Goal: Obtain resource: Obtain resource

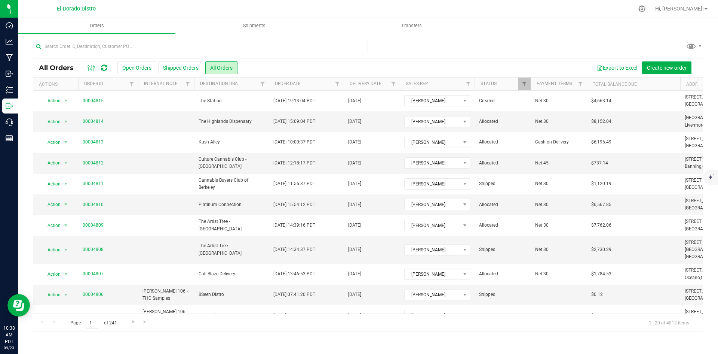
click at [74, 40] on div "All Orders Open Orders Shipped Orders All Orders Export to Excel Create new ord…" at bounding box center [368, 186] width 700 height 306
click at [89, 45] on input "text" at bounding box center [200, 46] width 335 height 11
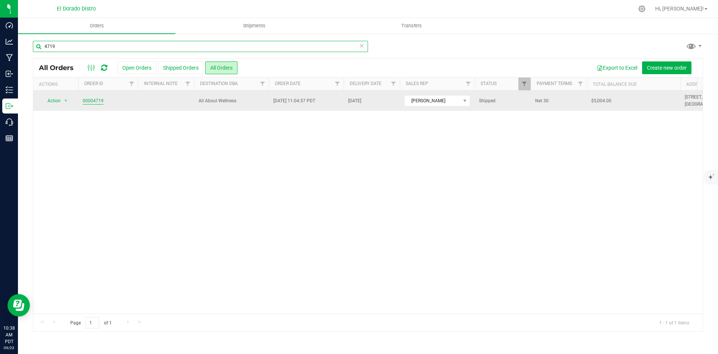
type input "4719"
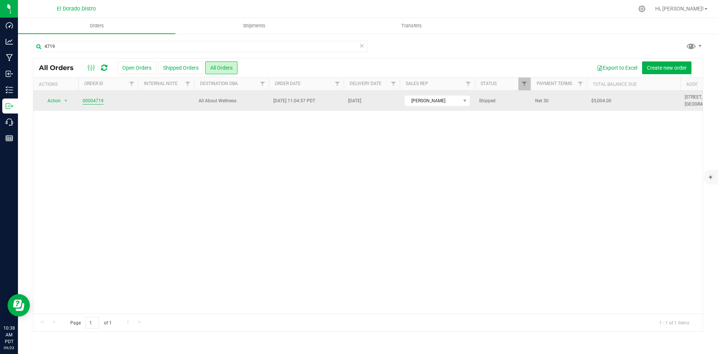
click at [94, 103] on link "00004719" at bounding box center [93, 100] width 21 height 7
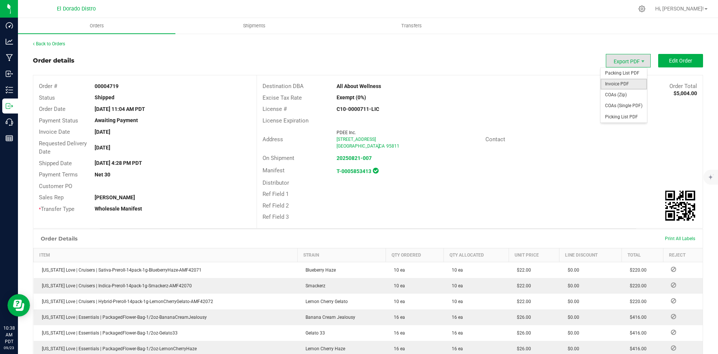
click at [615, 85] on span "Invoice PDF" at bounding box center [624, 84] width 46 height 11
click at [60, 46] on div "Back to Orders" at bounding box center [368, 43] width 670 height 7
click at [60, 46] on link "Back to Orders" at bounding box center [49, 43] width 32 height 5
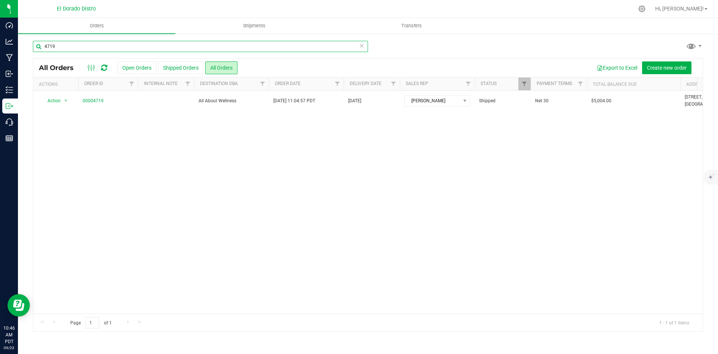
click at [86, 46] on input "4719" at bounding box center [200, 46] width 335 height 11
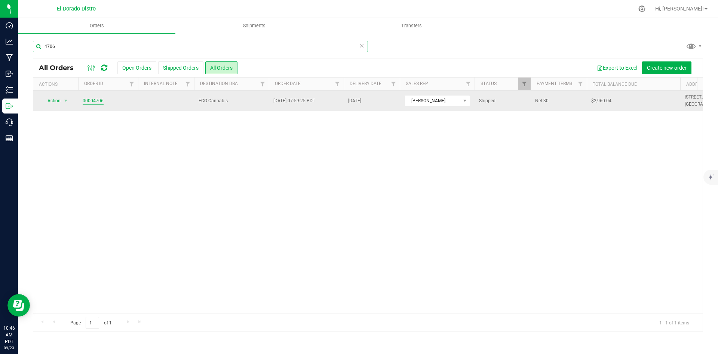
type input "4706"
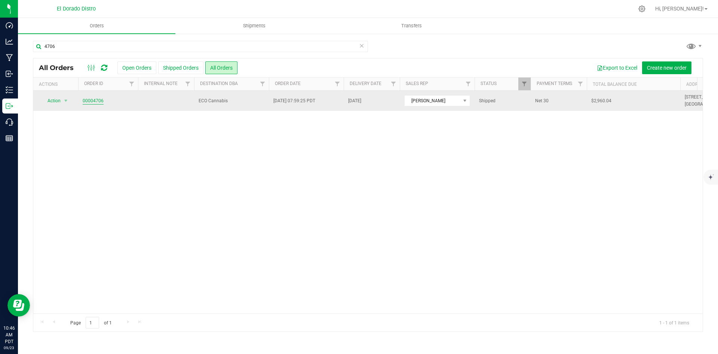
click at [93, 101] on link "00004706" at bounding box center [93, 100] width 21 height 7
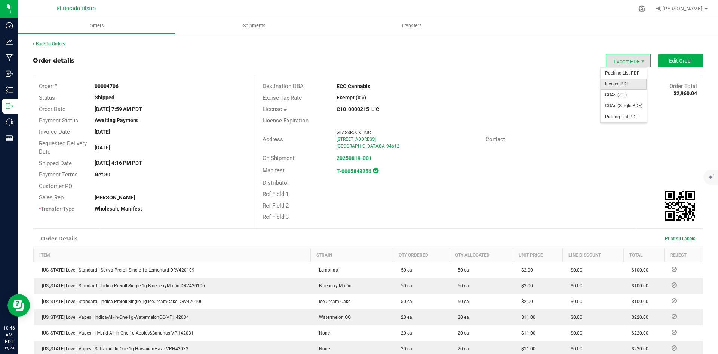
click at [624, 83] on span "Invoice PDF" at bounding box center [624, 84] width 46 height 11
click at [56, 42] on link "Back to Orders" at bounding box center [49, 43] width 32 height 5
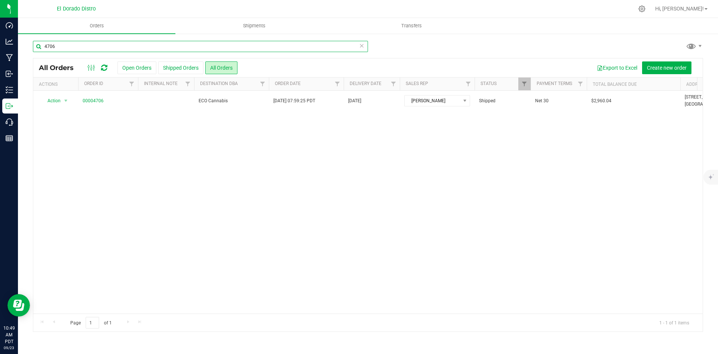
click at [127, 41] on input "4706" at bounding box center [200, 46] width 335 height 11
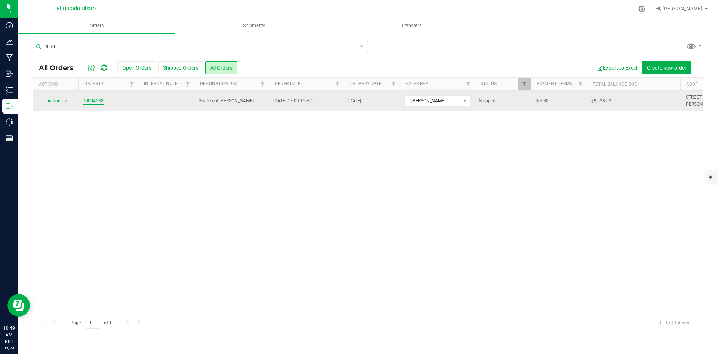
type input "4638"
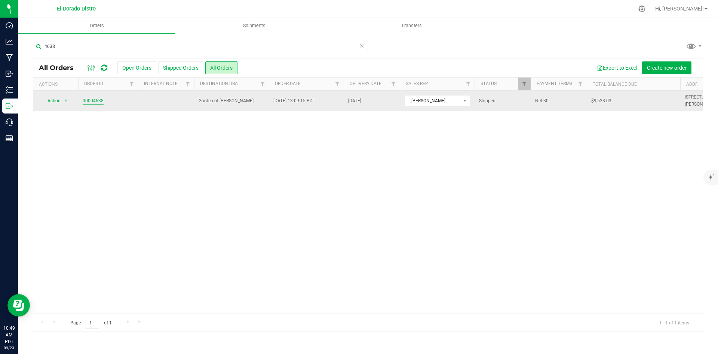
click at [94, 99] on link "00004638" at bounding box center [93, 100] width 21 height 7
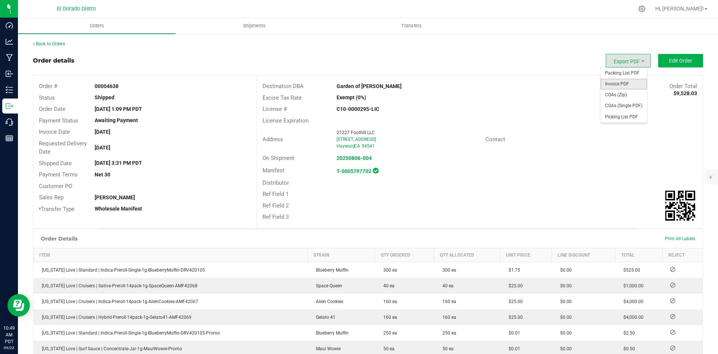
click at [625, 82] on span "Invoice PDF" at bounding box center [624, 84] width 46 height 11
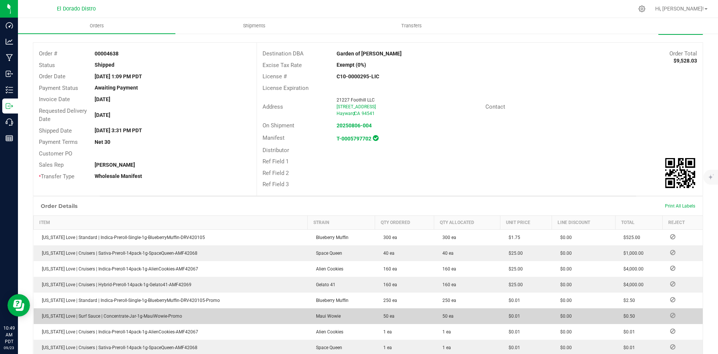
scroll to position [180, 0]
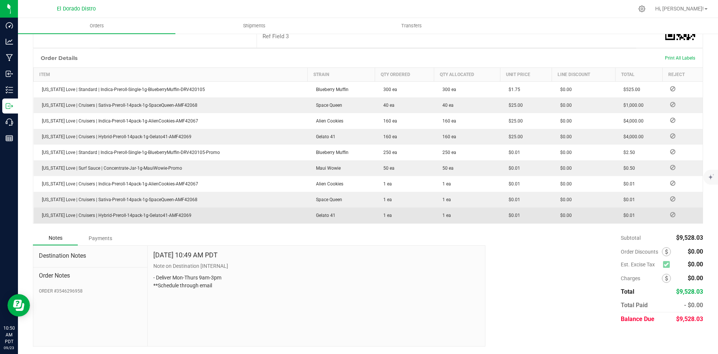
click at [110, 241] on div "Payments" at bounding box center [100, 237] width 45 height 13
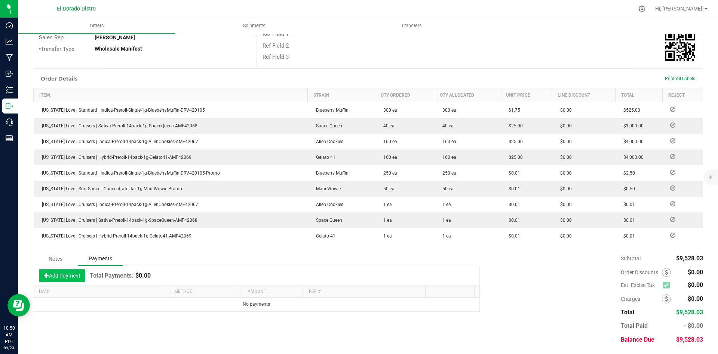
click at [73, 273] on button "Add Payment" at bounding box center [62, 275] width 46 height 13
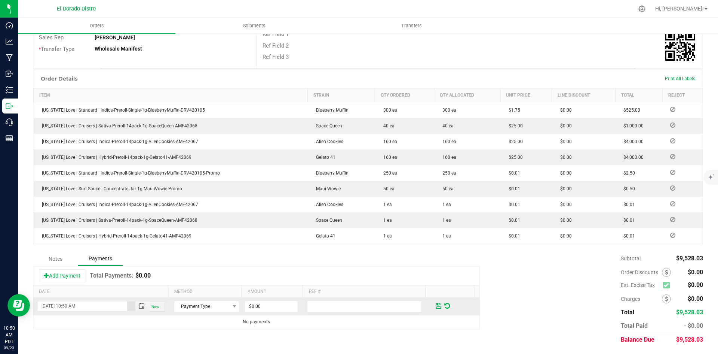
drag, startPoint x: 49, startPoint y: 306, endPoint x: 84, endPoint y: 311, distance: 35.6
click at [50, 306] on input "[DATE] 10:50 AM" at bounding box center [82, 305] width 89 height 9
type input "[DATE] 10:50 AM"
click at [217, 302] on span "Payment Type" at bounding box center [201, 306] width 55 height 10
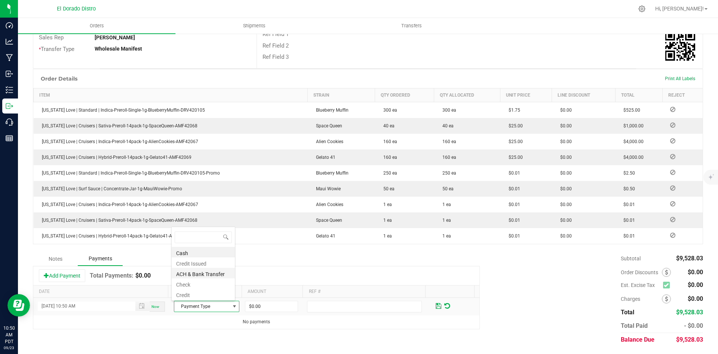
click at [196, 273] on li "ACH & Bank Transfer" at bounding box center [203, 272] width 63 height 10
click at [255, 300] on td "$0.00" at bounding box center [275, 306] width 62 height 18
click at [278, 311] on input "0" at bounding box center [271, 306] width 52 height 10
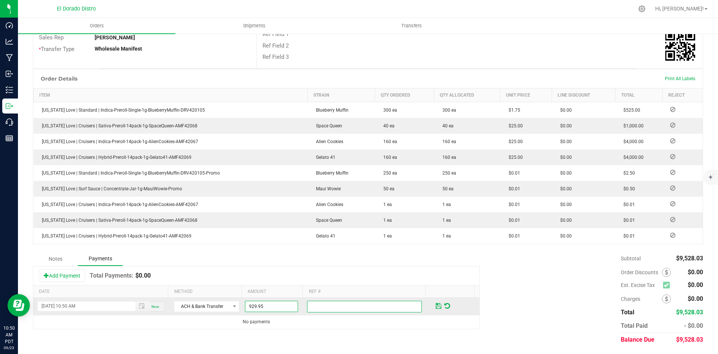
type input "$929.95"
type input "Overpayment applied"
click at [436, 308] on span at bounding box center [439, 305] width 6 height 7
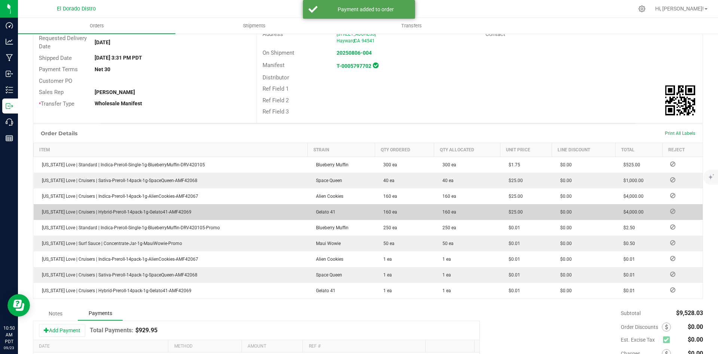
scroll to position [0, 0]
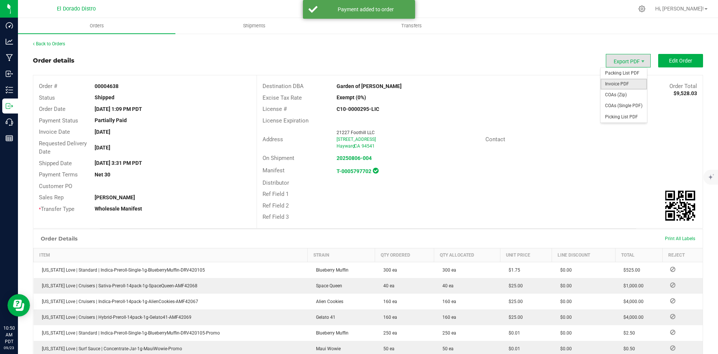
click at [620, 84] on span "Invoice PDF" at bounding box center [624, 84] width 46 height 11
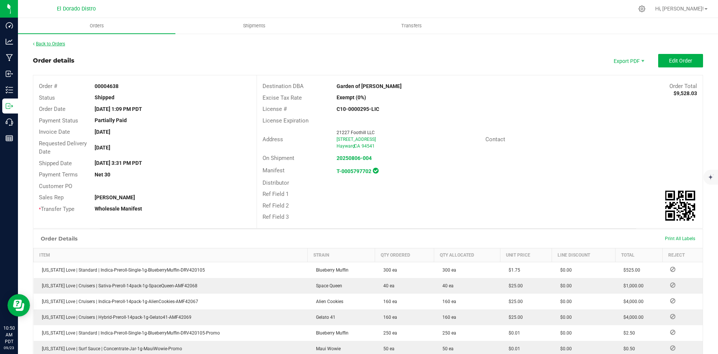
click at [53, 43] on link "Back to Orders" at bounding box center [49, 43] width 32 height 5
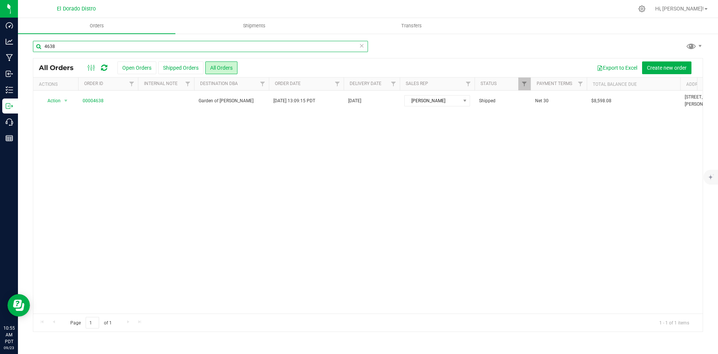
click at [129, 44] on input "4638" at bounding box center [200, 46] width 335 height 11
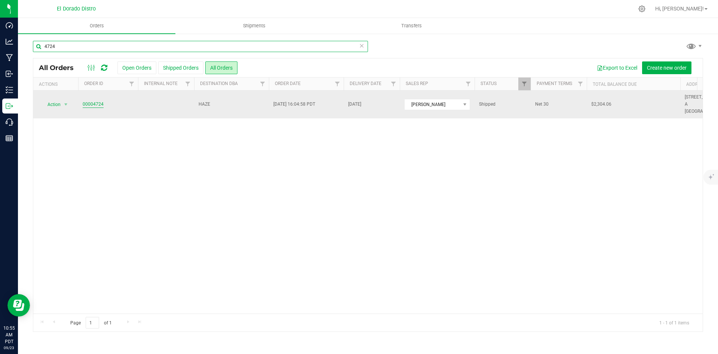
type input "4724"
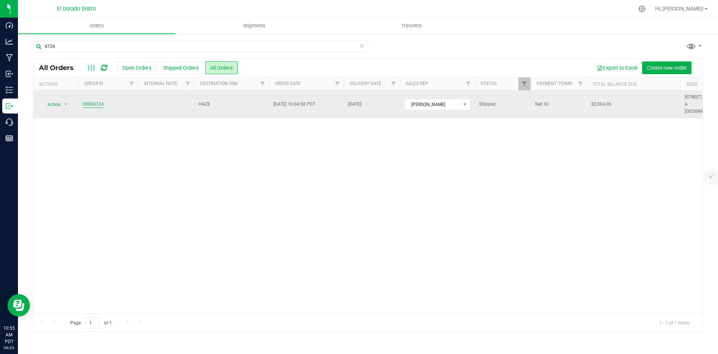
click at [95, 101] on link "00004724" at bounding box center [93, 104] width 21 height 7
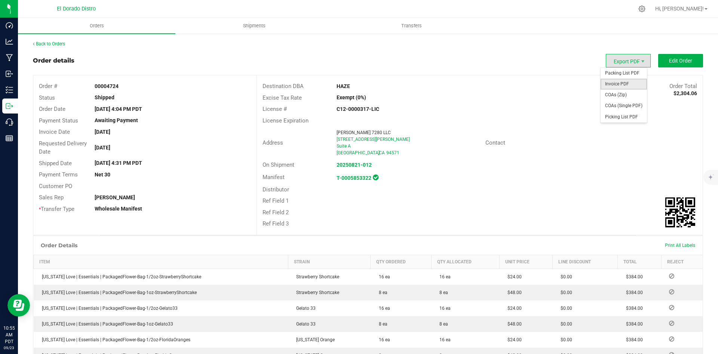
click at [615, 82] on span "Invoice PDF" at bounding box center [624, 84] width 46 height 11
click at [57, 47] on div "Back to Orders" at bounding box center [368, 43] width 670 height 7
click at [46, 44] on link "Back to Orders" at bounding box center [49, 43] width 32 height 5
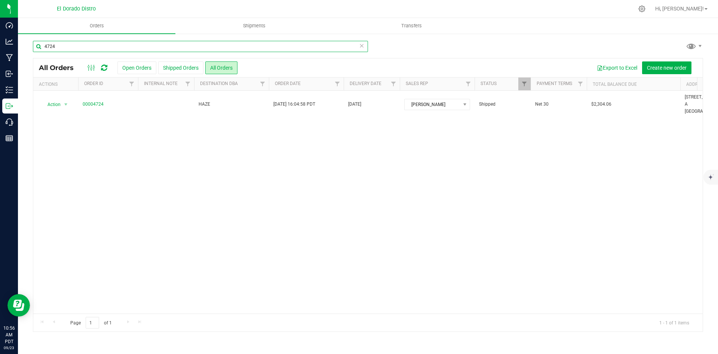
click at [94, 45] on input "4724" at bounding box center [200, 46] width 335 height 11
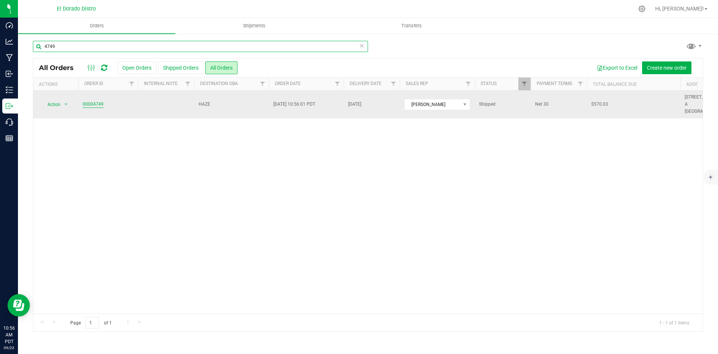
type input "4749"
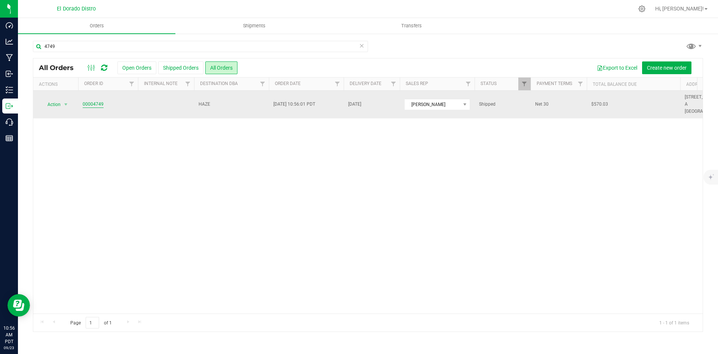
click at [91, 101] on link "00004749" at bounding box center [93, 104] width 21 height 7
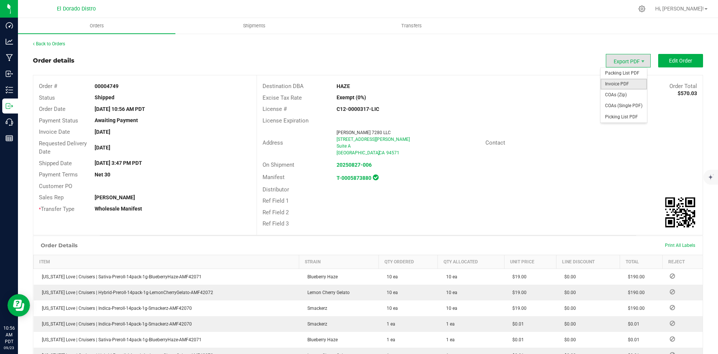
click at [621, 80] on span "Invoice PDF" at bounding box center [624, 84] width 46 height 11
click at [51, 42] on div "Back to Orders" at bounding box center [368, 43] width 670 height 7
click at [51, 42] on link "Back to Orders" at bounding box center [49, 43] width 32 height 5
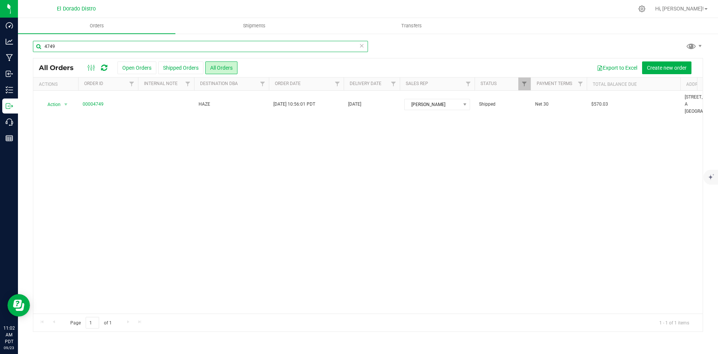
click at [134, 49] on input "4749" at bounding box center [200, 46] width 335 height 11
type input "4723"
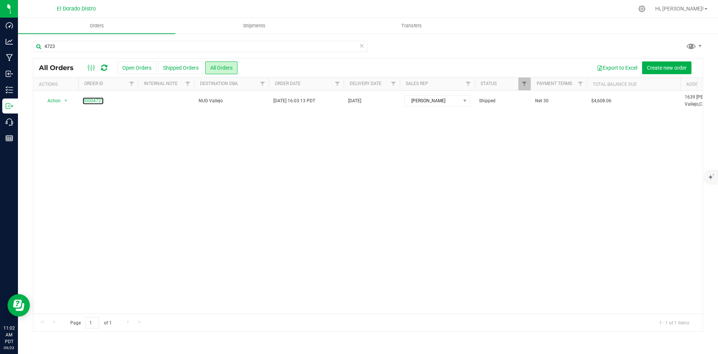
click at [95, 102] on link "00004723" at bounding box center [93, 100] width 21 height 7
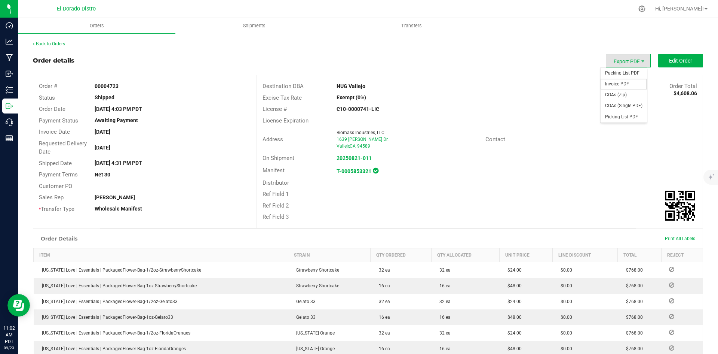
click at [618, 83] on span "Invoice PDF" at bounding box center [624, 84] width 46 height 11
click at [55, 44] on link "Back to Orders" at bounding box center [49, 43] width 32 height 5
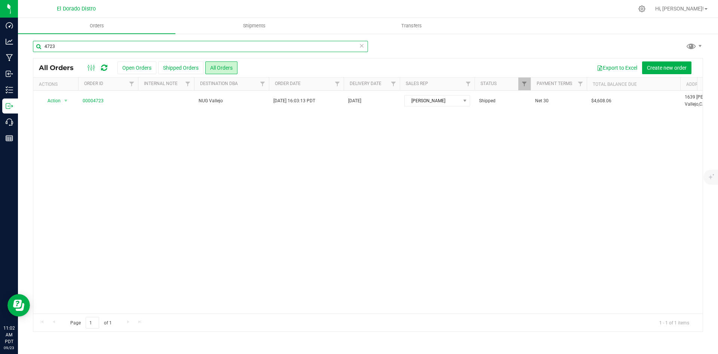
click at [118, 43] on input "4723" at bounding box center [200, 46] width 335 height 11
type input "4750"
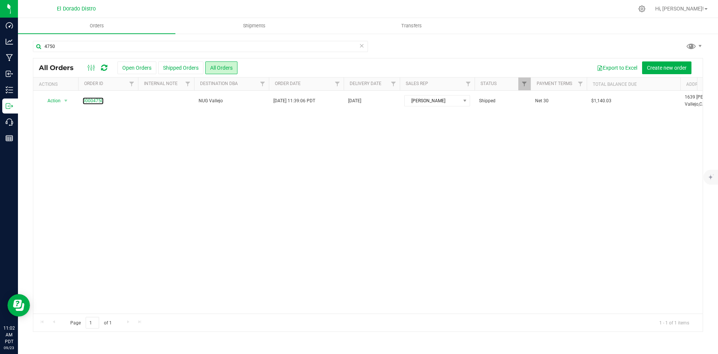
click at [92, 100] on link "00004750" at bounding box center [93, 100] width 21 height 7
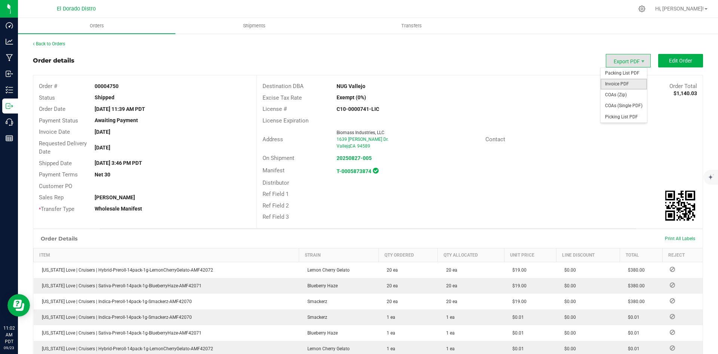
click at [619, 80] on span "Invoice PDF" at bounding box center [624, 84] width 46 height 11
click at [59, 43] on link "Back to Orders" at bounding box center [49, 43] width 32 height 5
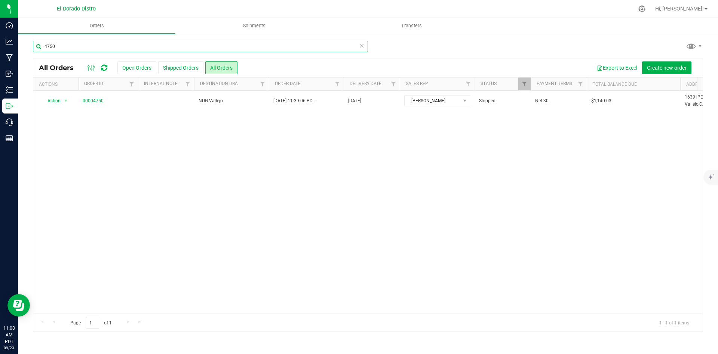
click at [71, 49] on input "4750" at bounding box center [200, 46] width 335 height 11
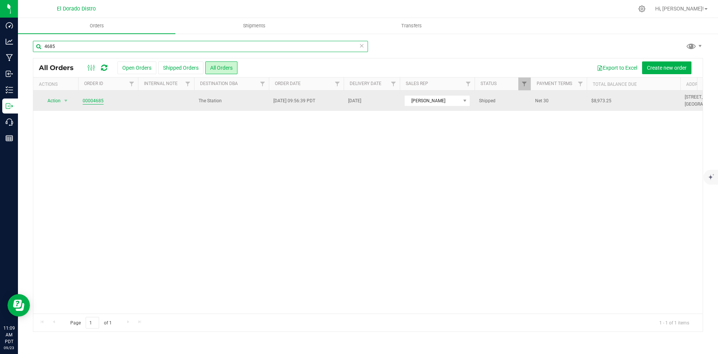
type input "4685"
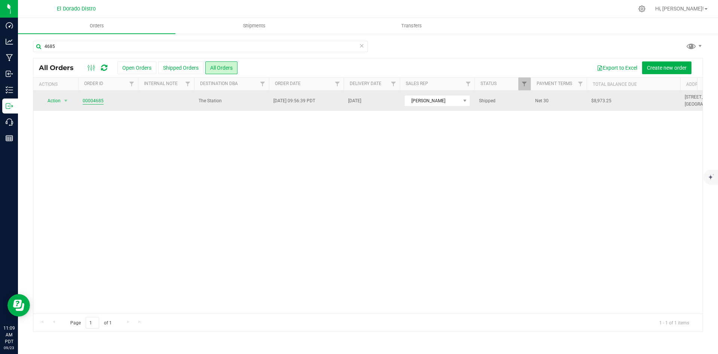
click at [97, 101] on link "00004685" at bounding box center [93, 100] width 21 height 7
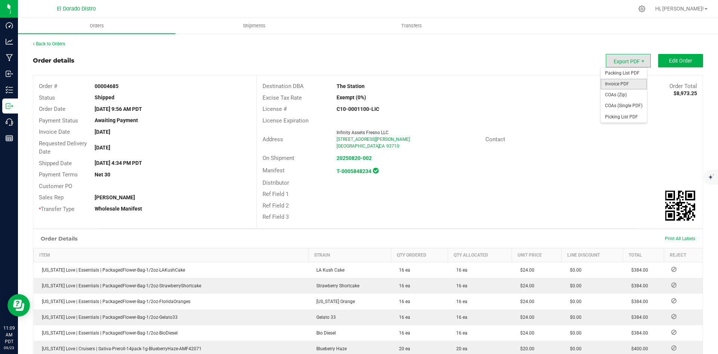
click at [617, 82] on span "Invoice PDF" at bounding box center [624, 84] width 46 height 11
drag, startPoint x: 68, startPoint y: 46, endPoint x: 59, endPoint y: 44, distance: 8.9
click at [67, 46] on div "Back to Orders" at bounding box center [368, 43] width 670 height 7
click at [59, 44] on link "Back to Orders" at bounding box center [49, 43] width 32 height 5
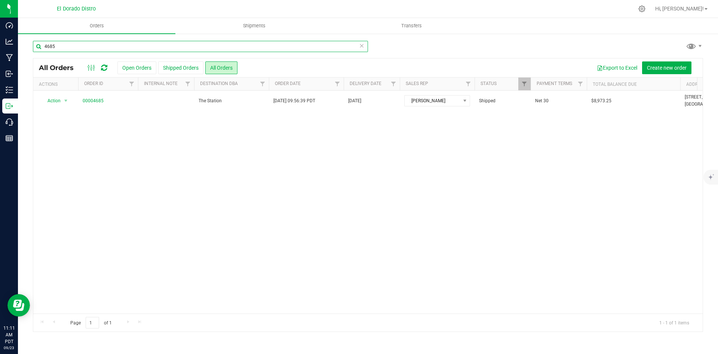
drag, startPoint x: 116, startPoint y: 51, endPoint x: 118, endPoint y: 46, distance: 5.5
click at [116, 50] on input "4685" at bounding box center [200, 46] width 335 height 11
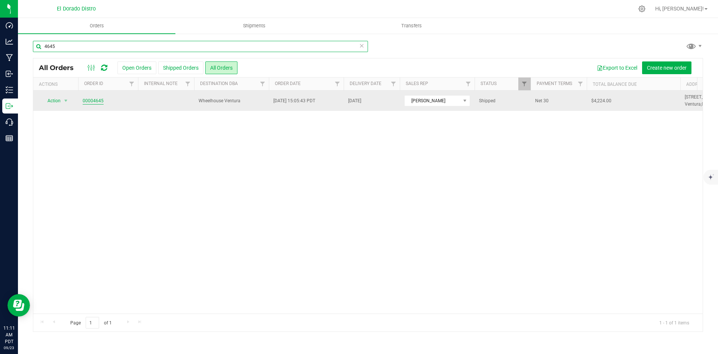
type input "4645"
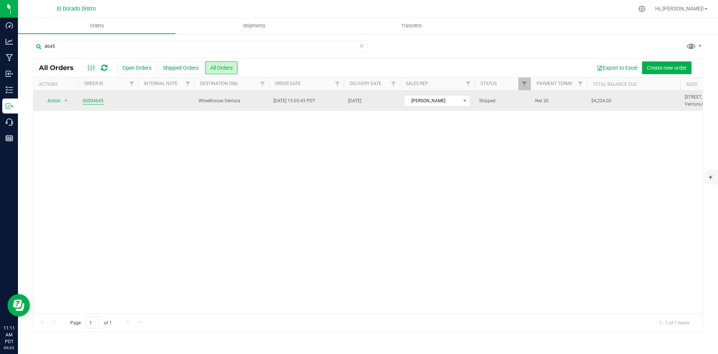
click at [91, 100] on link "00004645" at bounding box center [93, 100] width 21 height 7
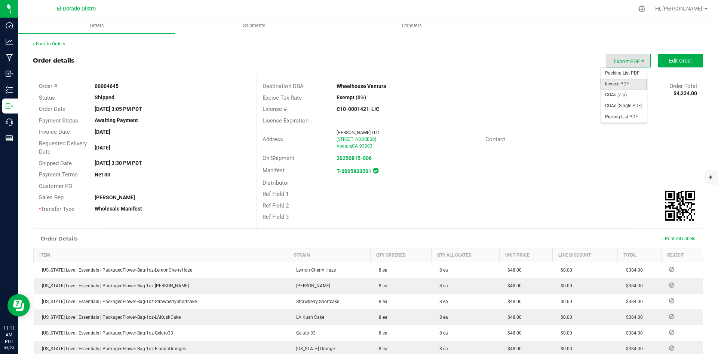
click at [619, 81] on span "Invoice PDF" at bounding box center [624, 84] width 46 height 11
click at [51, 45] on link "Back to Orders" at bounding box center [49, 43] width 32 height 5
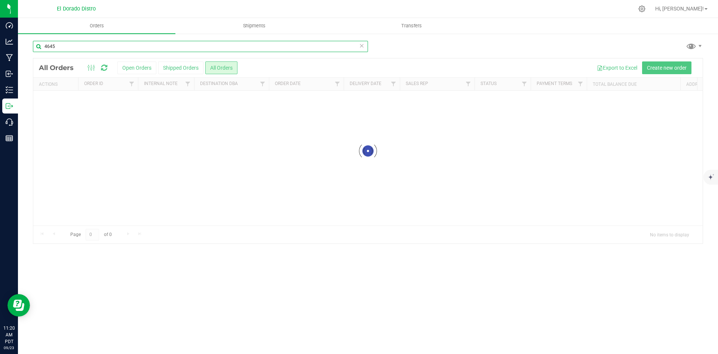
click at [75, 42] on input "4645" at bounding box center [200, 46] width 335 height 11
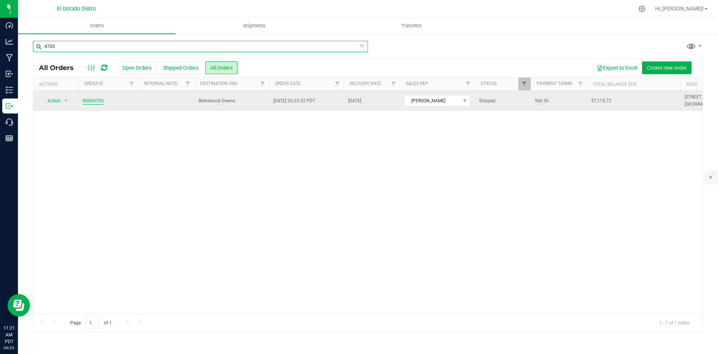
type input "4705"
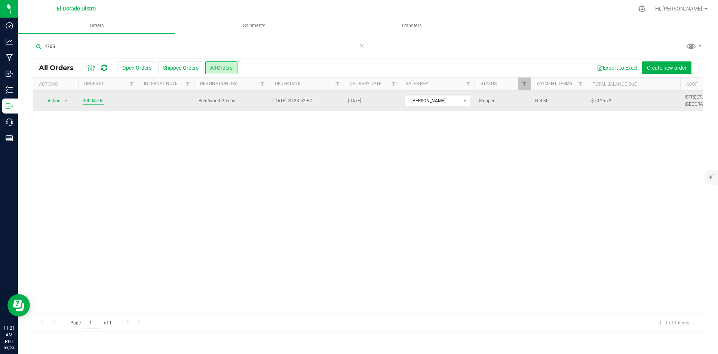
click at [88, 100] on link "00004705" at bounding box center [93, 100] width 21 height 7
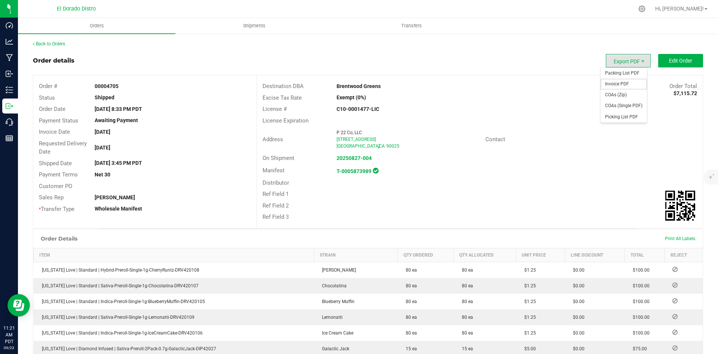
click at [625, 82] on span "Invoice PDF" at bounding box center [624, 84] width 46 height 11
click at [52, 42] on link "Back to Orders" at bounding box center [49, 43] width 32 height 5
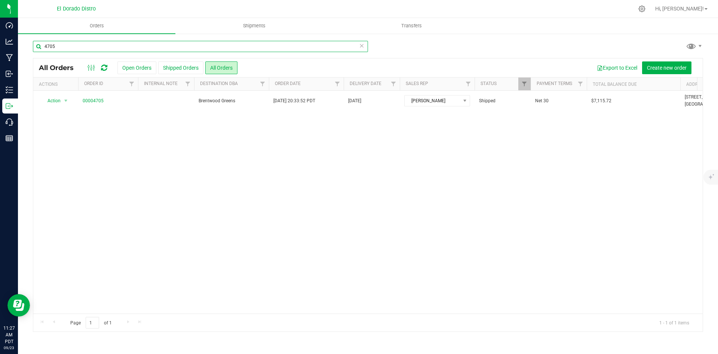
click at [85, 44] on input "4705" at bounding box center [200, 46] width 335 height 11
type input "4748"
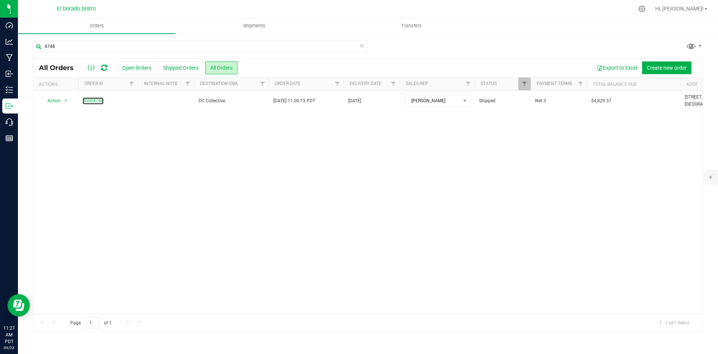
click at [100, 101] on link "00004748" at bounding box center [93, 100] width 21 height 7
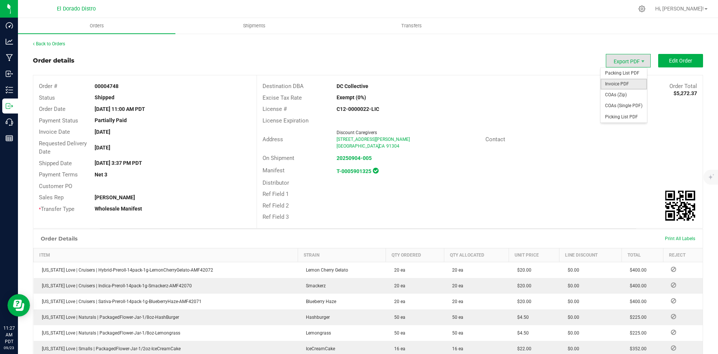
click at [620, 83] on span "Invoice PDF" at bounding box center [624, 84] width 46 height 11
click at [48, 42] on link "Back to Orders" at bounding box center [49, 43] width 32 height 5
